Goal: Navigation & Orientation: Understand site structure

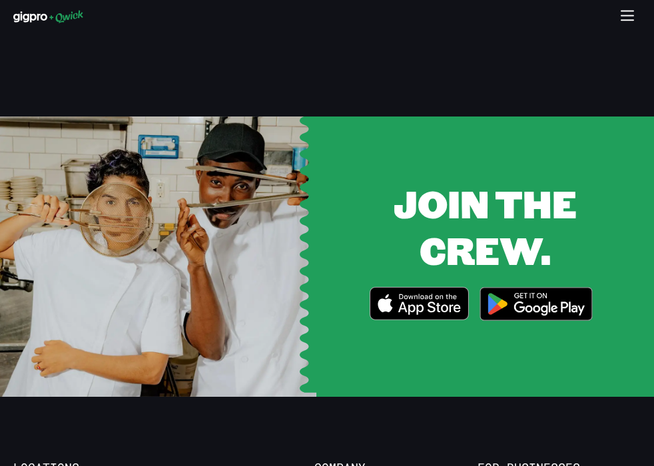
scroll to position [2600, 0]
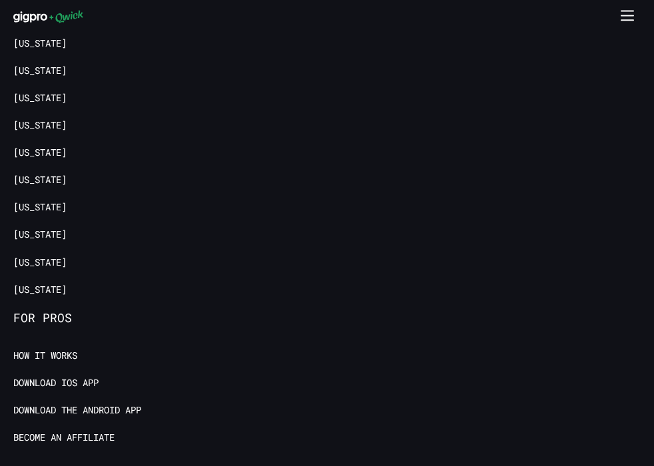
scroll to position [2249, 0]
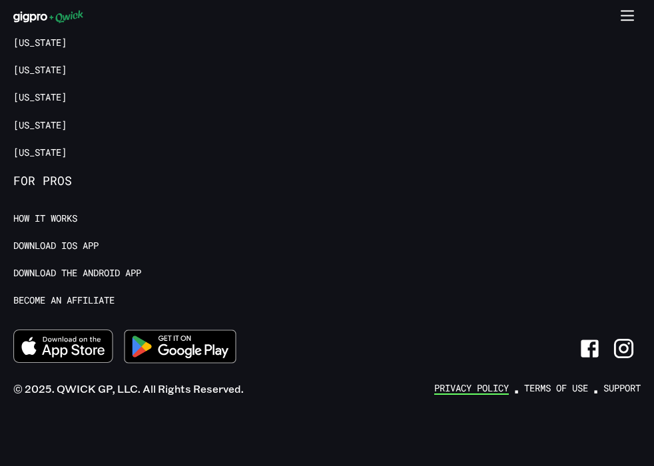
click at [473, 390] on link "Privacy Policy" at bounding box center [471, 388] width 75 height 13
click at [552, 383] on link "Terms of Use" at bounding box center [556, 388] width 64 height 13
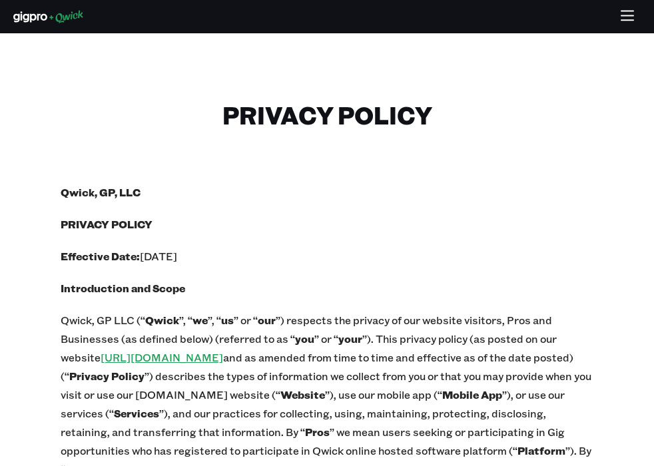
click at [86, 319] on p "Qwick, GP LLC (“ Qwick ”, “ we ”, “ us ” or “ our ”) respects the privacy of ou…" at bounding box center [327, 441] width 532 height 261
drag, startPoint x: 67, startPoint y: 319, endPoint x: 68, endPoint y: 285, distance: 34.6
click at [68, 285] on b "Introduction and Scope" at bounding box center [123, 288] width 124 height 14
drag, startPoint x: 111, startPoint y: 319, endPoint x: 61, endPoint y: 320, distance: 50.6
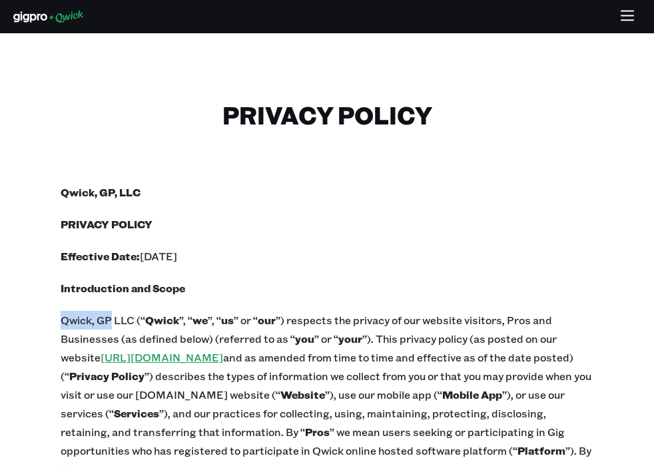
click at [61, 320] on p "Qwick, GP LLC (“ Qwick ”, “ we ”, “ us ” or “ our ”) respects the privacy of ou…" at bounding box center [327, 441] width 532 height 261
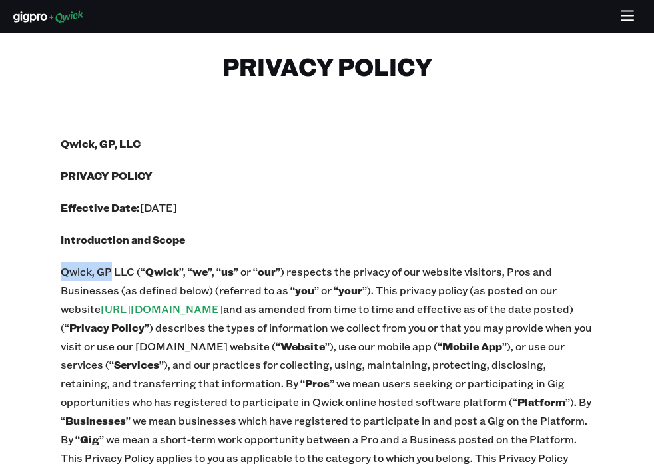
scroll to position [67, 0]
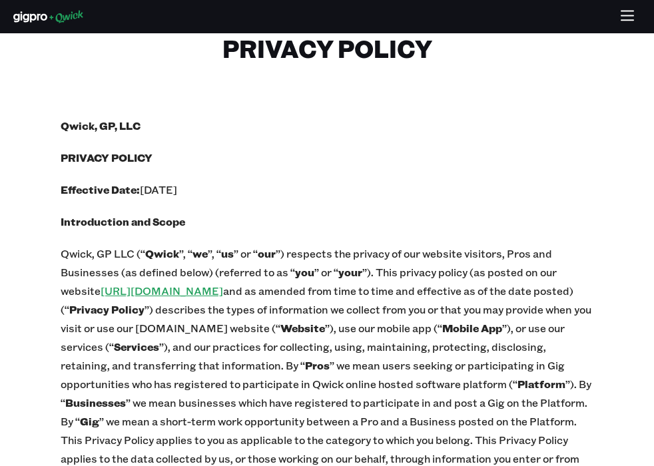
click at [426, 315] on p "Qwick, GP LLC (“ Qwick ”, “ we ”, “ us ” or “ our ”) respects the privacy of ou…" at bounding box center [327, 374] width 532 height 261
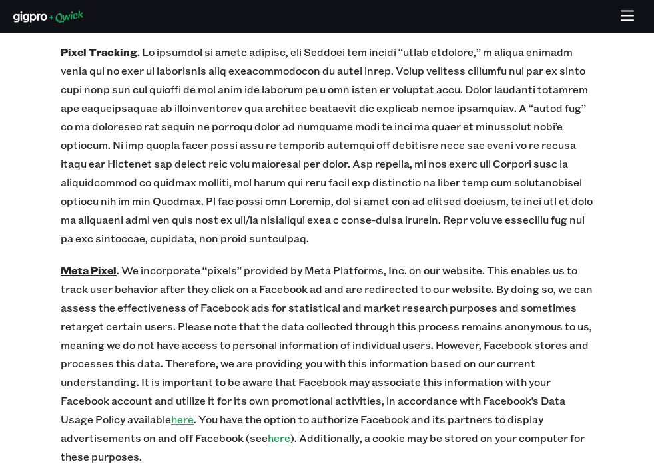
scroll to position [11854, 0]
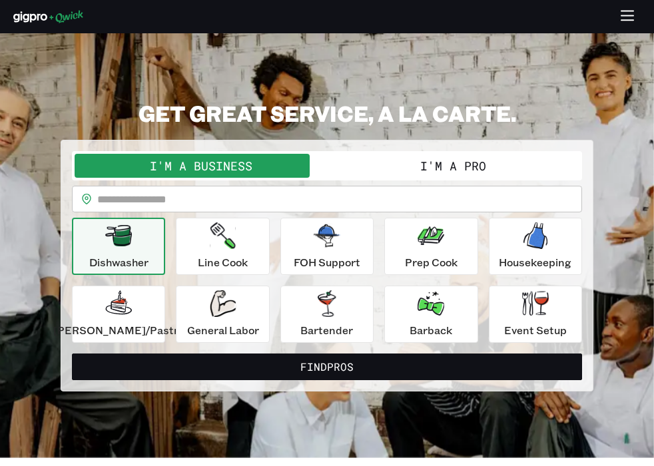
click at [626, 20] on icon "button" at bounding box center [627, 20] width 12 height 0
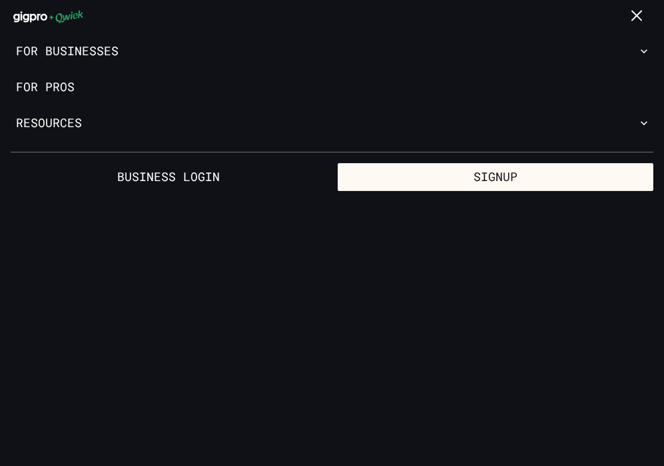
click at [49, 24] on div at bounding box center [332, 17] width 664 height 26
click at [46, 13] on icon at bounding box center [48, 16] width 70 height 13
click at [68, 14] on icon at bounding box center [48, 16] width 70 height 13
click at [68, 16] on icon at bounding box center [48, 16] width 70 height 13
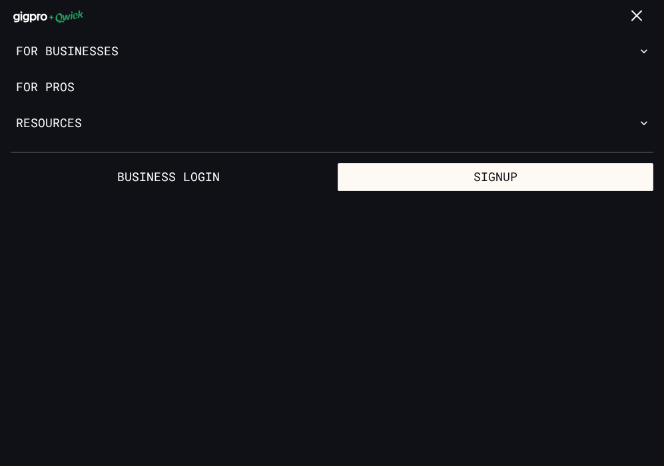
click at [638, 12] on icon "button" at bounding box center [637, 16] width 15 height 15
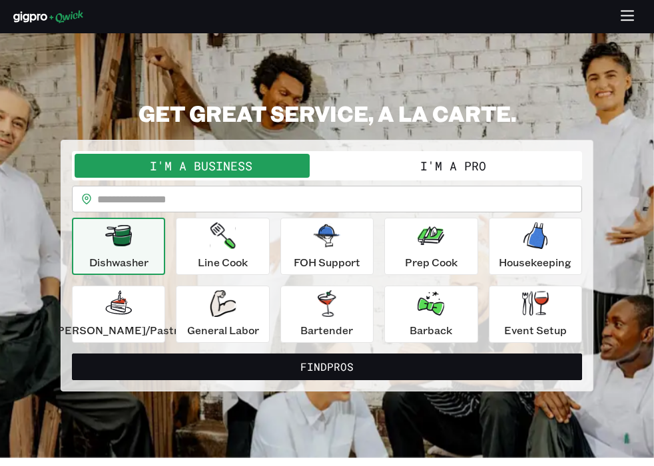
click at [37, 17] on icon at bounding box center [48, 16] width 70 height 13
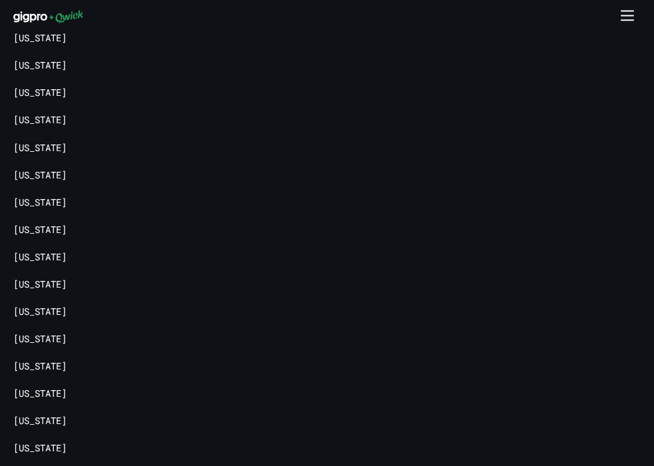
scroll to position [3278, 0]
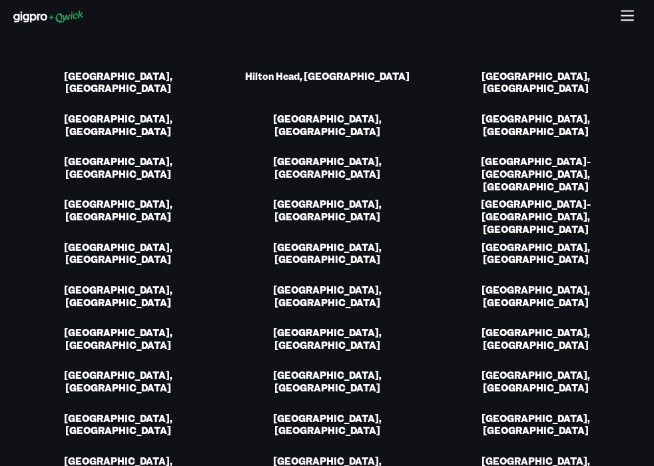
scroll to position [1880, 0]
